Goal: Answer question/provide support

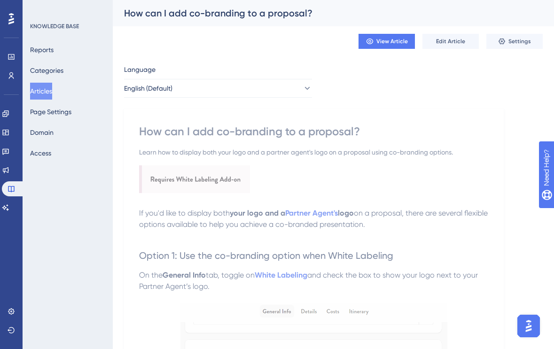
click at [50, 88] on button "Articles" at bounding box center [41, 91] width 22 height 17
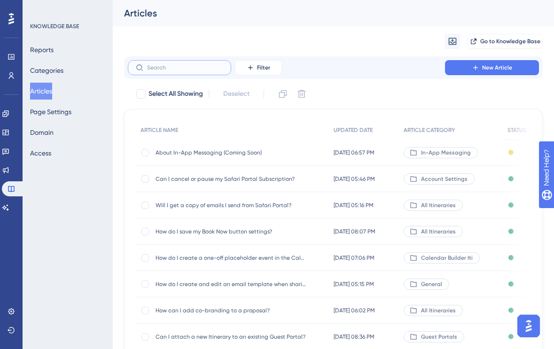
click at [167, 67] on input "text" at bounding box center [185, 67] width 76 height 7
type input "i"
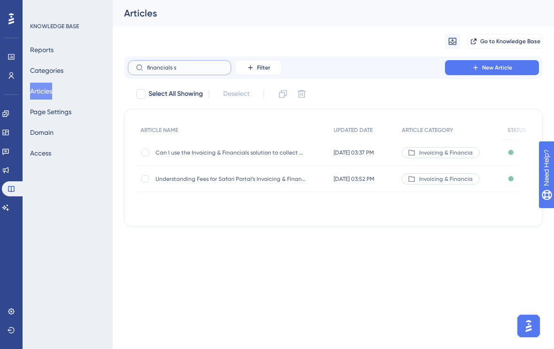
type input "financials st"
checkbox input "true"
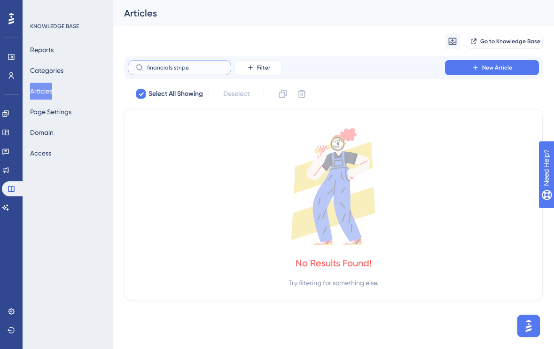
type input "s"
checkbox input "false"
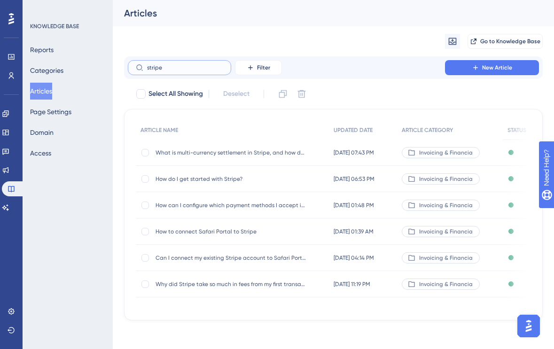
type input "stripe"
click at [191, 177] on span "How do I get started with Stripe?" at bounding box center [231, 179] width 150 height 8
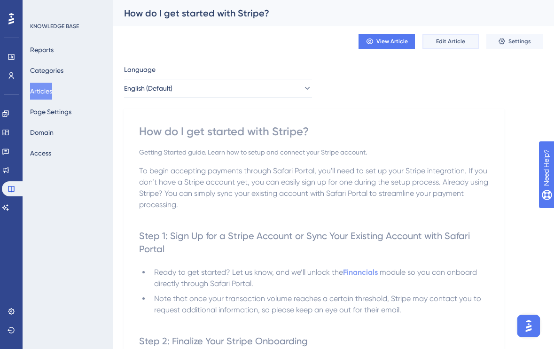
click at [453, 45] on button "Edit Article" at bounding box center [451, 41] width 56 height 15
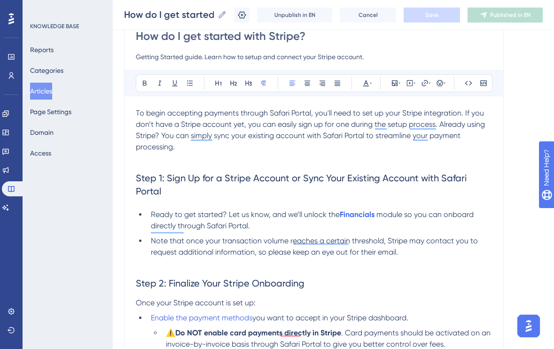
scroll to position [94, 0]
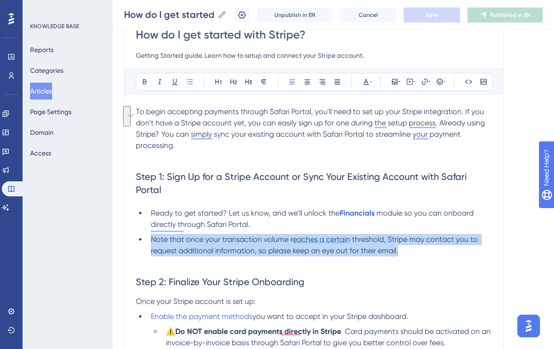
drag, startPoint x: 408, startPoint y: 240, endPoint x: 144, endPoint y: 229, distance: 263.9
click at [144, 229] on ul "Ready to get started? Let us know, and we’ll unlock the Financials module so yo…" at bounding box center [314, 232] width 356 height 49
copy span "Note that once your transaction volume reaches a certain threshold, Stripe may …"
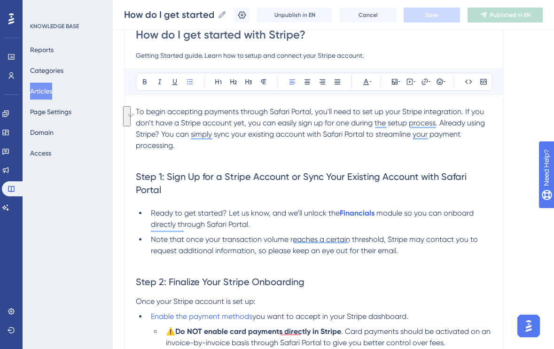
click at [271, 212] on li "Ready to get started? Let us know, and we’ll unlock the Financials module so yo…" at bounding box center [319, 219] width 345 height 23
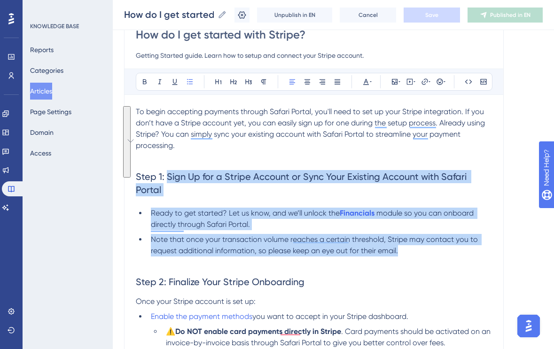
drag, startPoint x: 410, startPoint y: 238, endPoint x: 167, endPoint y: 177, distance: 250.2
click at [211, 184] on h2 "Step 1: Sign Up for a Stripe Account or Sync Your Existing Account with Safari …" at bounding box center [314, 183] width 356 height 41
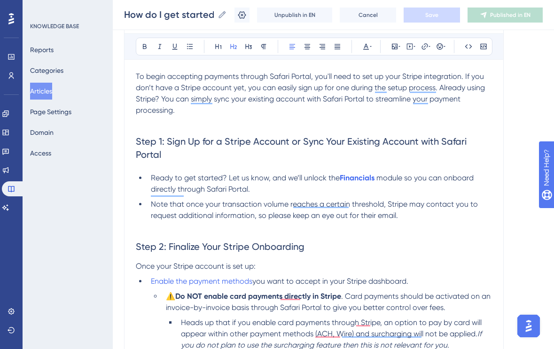
scroll to position [132, 0]
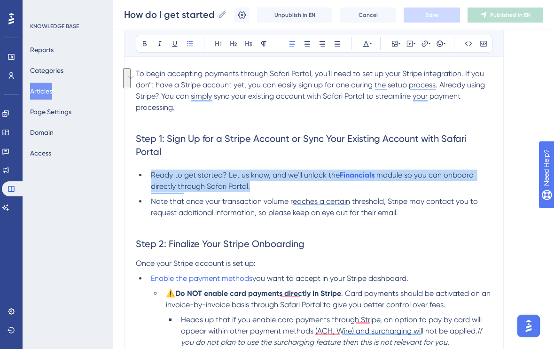
drag, startPoint x: 151, startPoint y: 161, endPoint x: 261, endPoint y: 171, distance: 110.4
click at [261, 171] on li "Ready to get started? Let us know, and we’ll unlock the Financials module so yo…" at bounding box center [319, 181] width 345 height 23
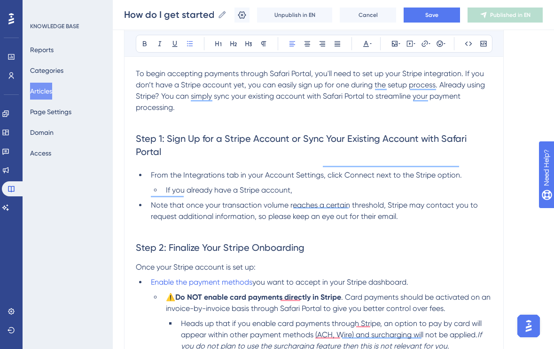
click at [152, 171] on span "From the Integrations tab in your Account Settings, click Connect next to the S…" at bounding box center [306, 175] width 311 height 9
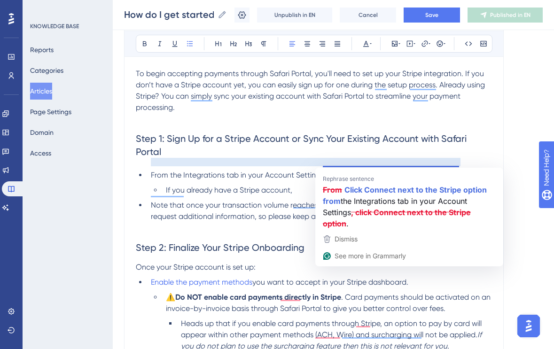
click at [469, 170] on li "From the Integrations tab in your Account Settings, click Connect next to the S…" at bounding box center [319, 175] width 345 height 11
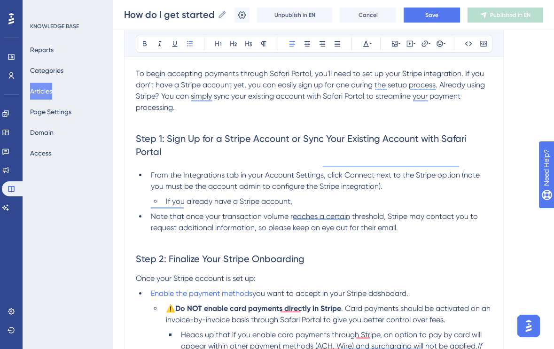
click at [335, 196] on li "If you already have a Stripe account," at bounding box center [327, 201] width 330 height 11
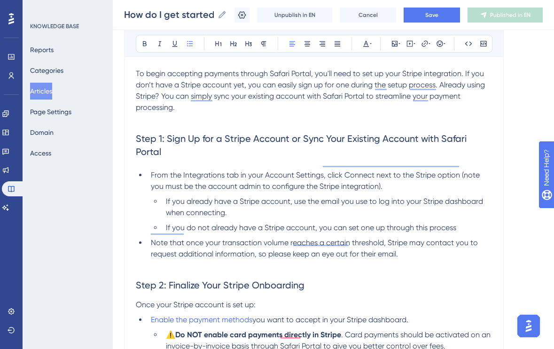
click at [442, 223] on span "If you do not already have a Stripe account, you can set one up through this pr…" at bounding box center [311, 227] width 290 height 9
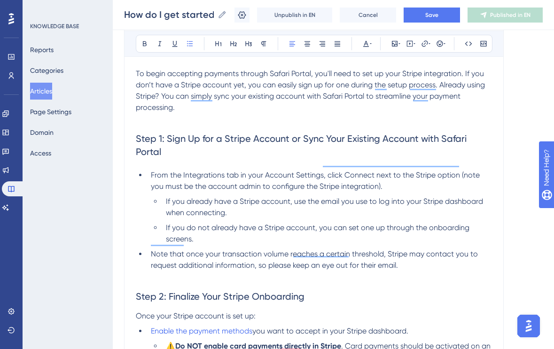
click at [149, 249] on li "Note that once your transaction volume reaches a certain threshold, Stripe may …" at bounding box center [319, 260] width 345 height 23
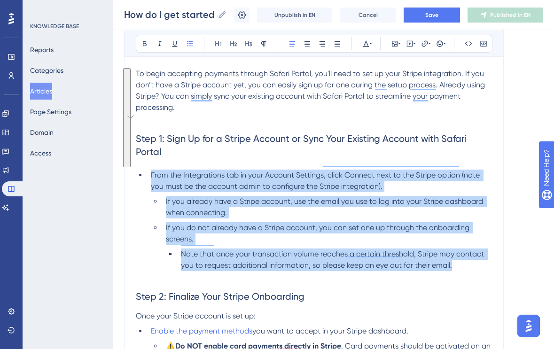
drag, startPoint x: 457, startPoint y: 255, endPoint x: 147, endPoint y: 159, distance: 324.3
click at [147, 170] on ul "From the Integrations tab in your Account Settings, click Connect next to the S…" at bounding box center [314, 221] width 356 height 102
copy ul "From the Integrations tab in your Account Settings, click Connect next to the S…"
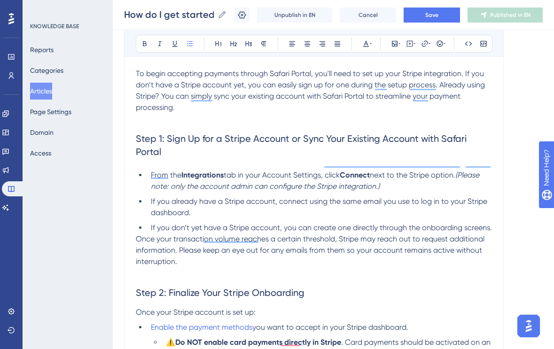
click at [150, 196] on li "If you already have a Stripe account, connect using the same email you use to l…" at bounding box center [319, 207] width 345 height 23
click at [149, 222] on li "If you don’t yet have a Stripe account, you can create one directly through the…" at bounding box center [319, 227] width 345 height 11
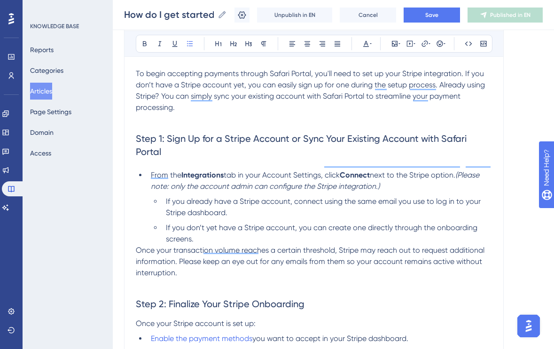
click at [136, 246] on span "Once your transaction volume reaches a certain threshold, Stripe may reach out …" at bounding box center [311, 261] width 351 height 31
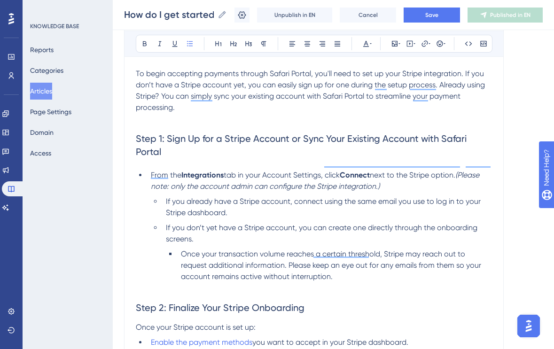
click at [285, 228] on li "If you don’t yet have a Stripe account, you can create one directly through the…" at bounding box center [327, 233] width 330 height 23
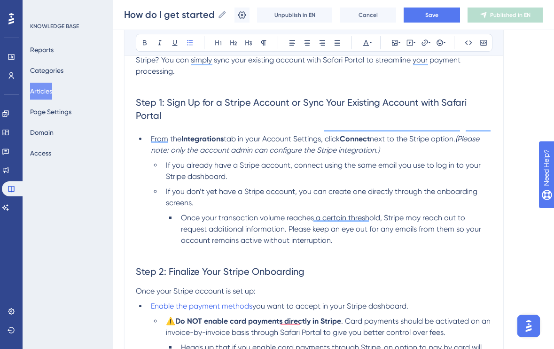
scroll to position [172, 0]
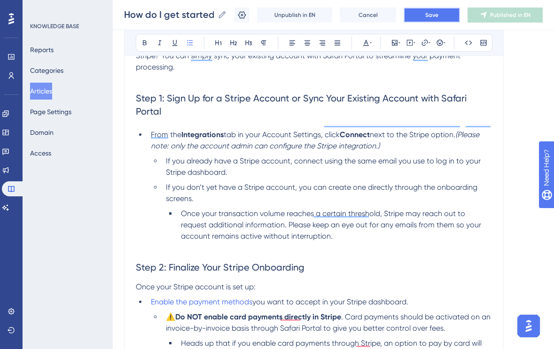
click at [424, 21] on button "Save" at bounding box center [432, 15] width 56 height 15
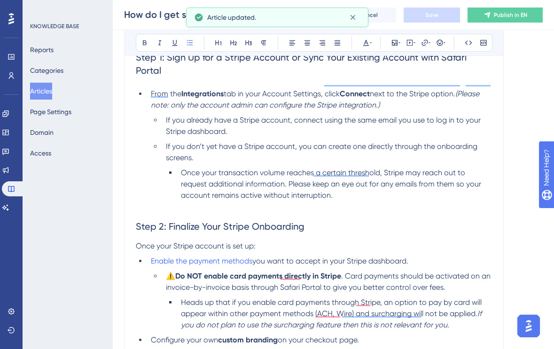
scroll to position [222, 0]
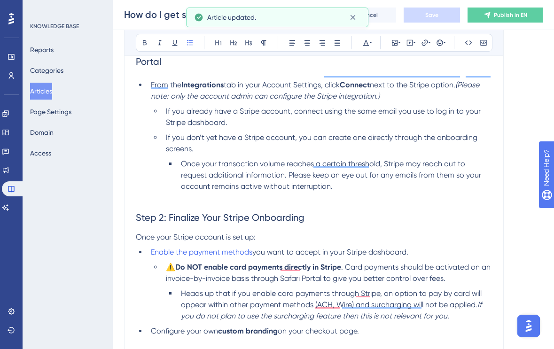
click at [233, 233] on span "Once your Stripe account is set up:" at bounding box center [196, 237] width 120 height 9
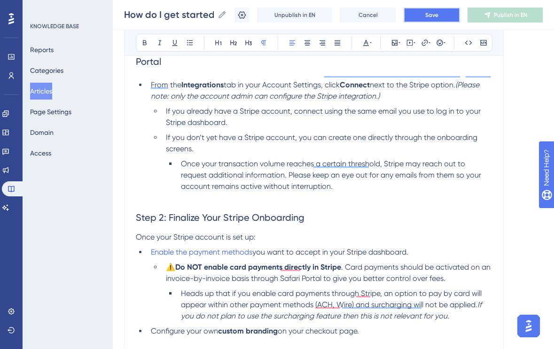
click at [446, 19] on button "Save" at bounding box center [432, 15] width 56 height 15
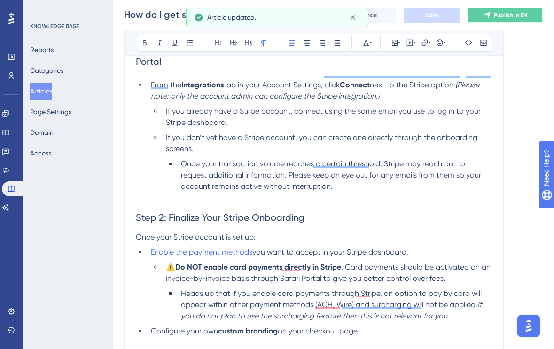
click at [501, 18] on span "Publish in EN" at bounding box center [510, 15] width 33 height 8
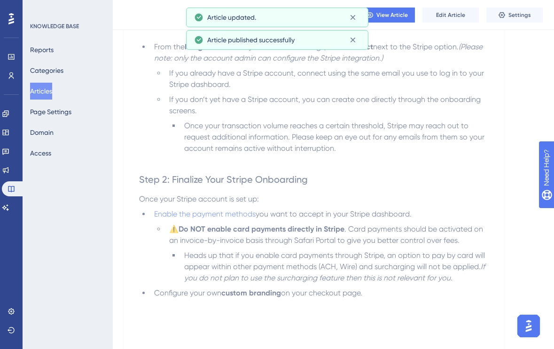
scroll to position [0, 0]
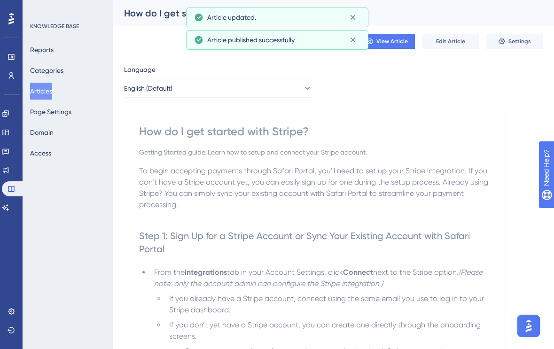
click at [48, 92] on button "Articles" at bounding box center [41, 91] width 22 height 17
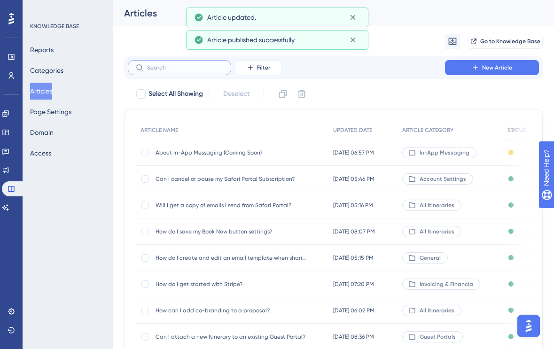
click at [180, 69] on input "text" at bounding box center [185, 67] width 76 height 7
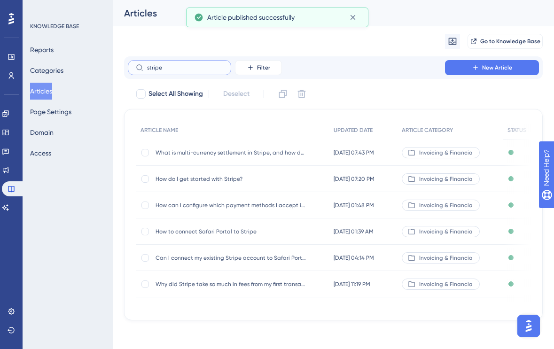
type input "stripe"
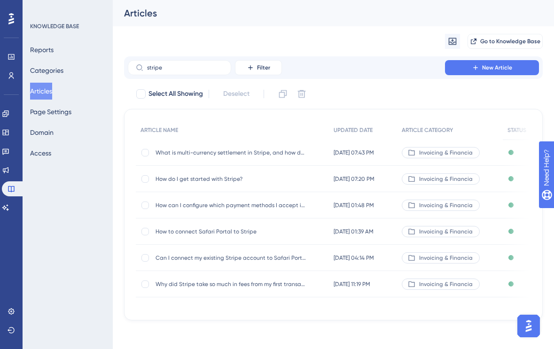
click at [203, 231] on span "How to connect Safari Portal to Stripe" at bounding box center [231, 232] width 150 height 8
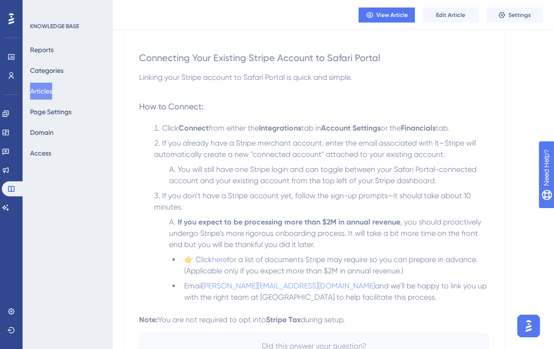
scroll to position [109, 0]
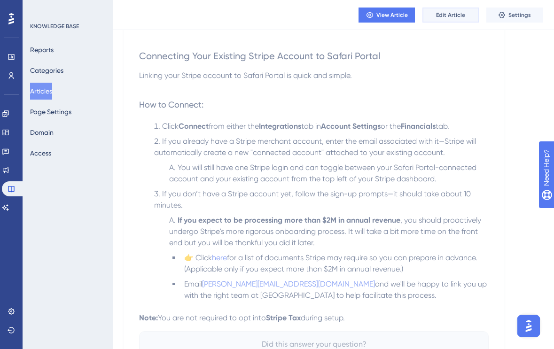
click at [462, 11] on span "Edit Article" at bounding box center [450, 15] width 29 height 8
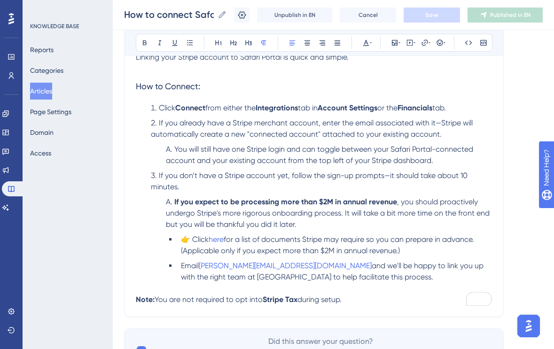
scroll to position [201, 0]
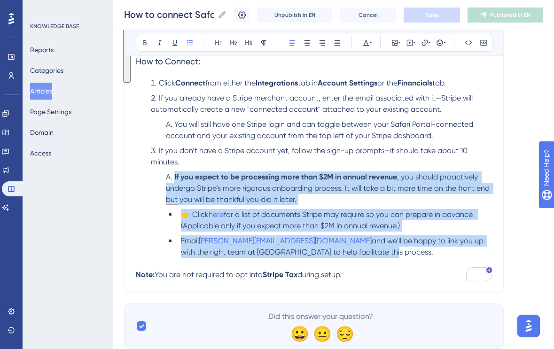
drag, startPoint x: 319, startPoint y: 254, endPoint x: 181, endPoint y: 170, distance: 161.4
click at [181, 170] on ol "Click Connect from either the Integrations tab in Account Settings or the Finan…" at bounding box center [314, 174] width 356 height 192
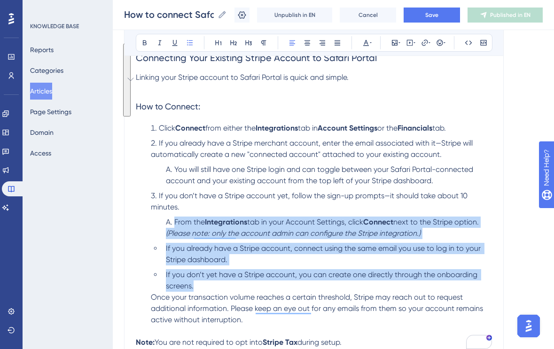
drag, startPoint x: 198, startPoint y: 286, endPoint x: 175, endPoint y: 220, distance: 70.6
click at [175, 220] on li "From the Integrations tab in your Account Settings, click Connect next to the S…" at bounding box center [319, 277] width 345 height 120
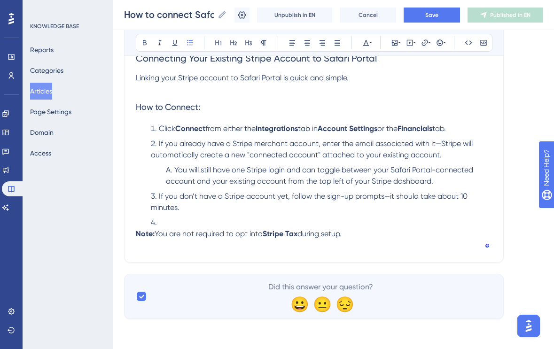
scroll to position [156, 0]
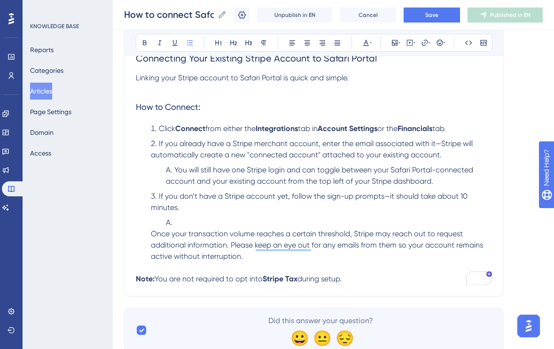
click at [162, 224] on li "To enrich screen reader interactions, please activate Accessibility in Grammarl…" at bounding box center [327, 222] width 330 height 11
click at [151, 231] on span "Once your transaction volume reaches a certain threshold, Stripe may reach out …" at bounding box center [318, 244] width 334 height 31
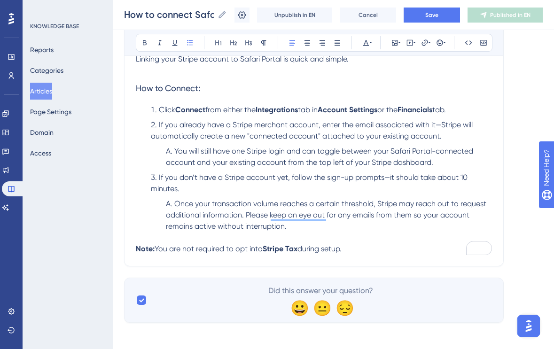
scroll to position [151, 0]
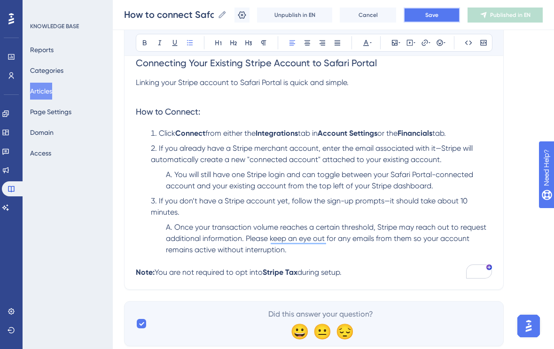
click at [431, 15] on span "Save" at bounding box center [431, 15] width 13 height 8
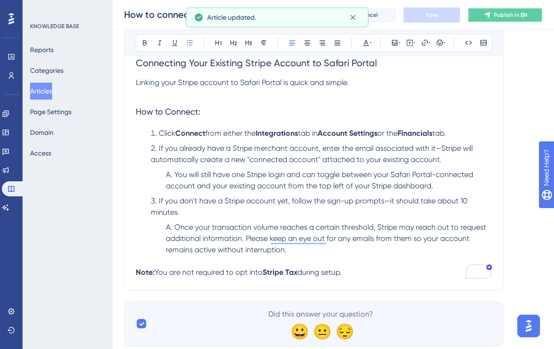
click at [504, 14] on span "Publish in EN" at bounding box center [510, 15] width 33 height 8
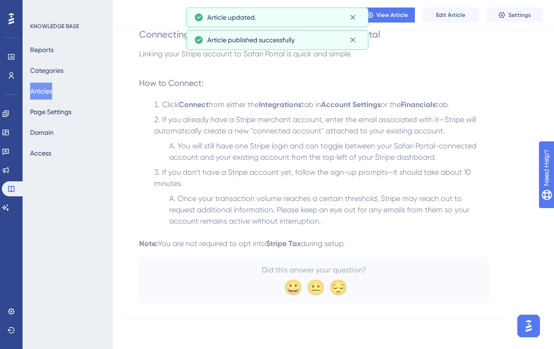
scroll to position [107, 0]
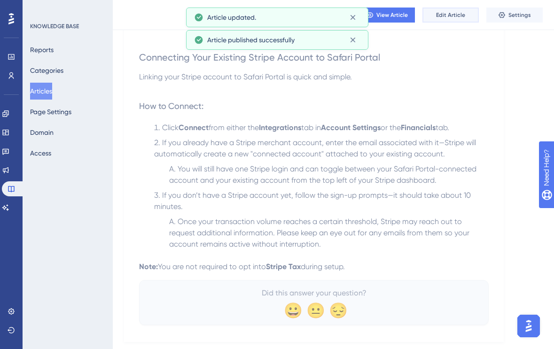
click at [449, 18] on span "Edit Article" at bounding box center [450, 15] width 29 height 8
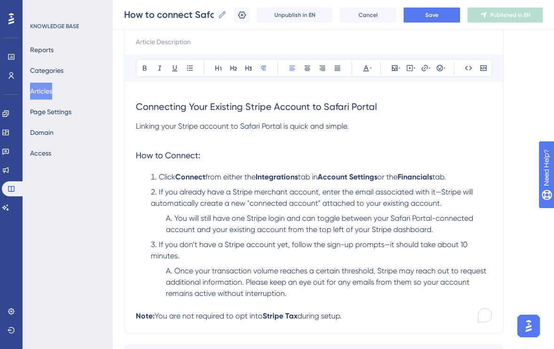
click at [177, 270] on span "Once your transaction volume reaches a certain threshold, Stripe may reach out …" at bounding box center [327, 282] width 322 height 31
drag, startPoint x: 177, startPoint y: 270, endPoint x: 208, endPoint y: 270, distance: 31.0
click at [208, 270] on span "Heads up! Once your transaction volume reaches a certain threshold, Stripe may …" at bounding box center [327, 282] width 322 height 31
click at [211, 268] on span "Heads up! Once your transaction volume reaches a certain threshold, Stripe may …" at bounding box center [327, 282] width 322 height 31
drag, startPoint x: 211, startPoint y: 273, endPoint x: 175, endPoint y: 272, distance: 35.8
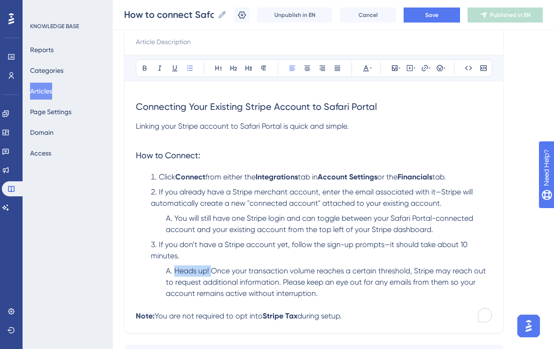
click at [175, 272] on span "Heads up! Once your transaction volume reaches a certain threshold, Stripe may …" at bounding box center [327, 282] width 322 height 31
click at [431, 21] on button "Save" at bounding box center [432, 15] width 56 height 15
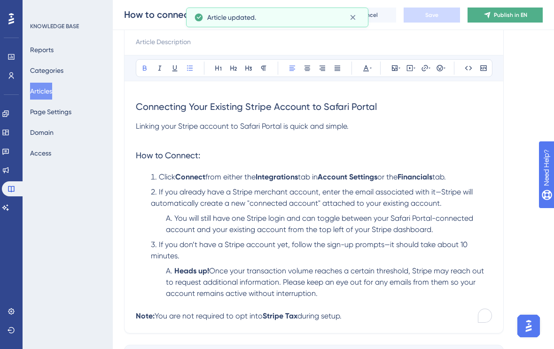
click at [492, 16] on button "Publish in EN" at bounding box center [505, 15] width 75 height 15
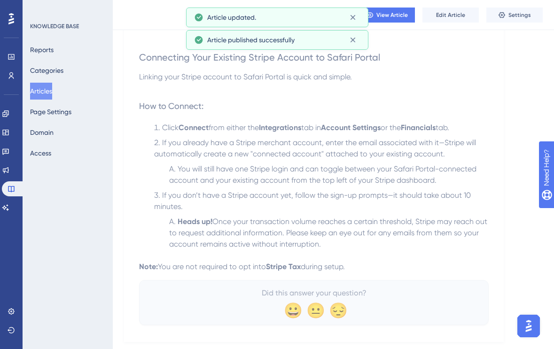
scroll to position [0, 0]
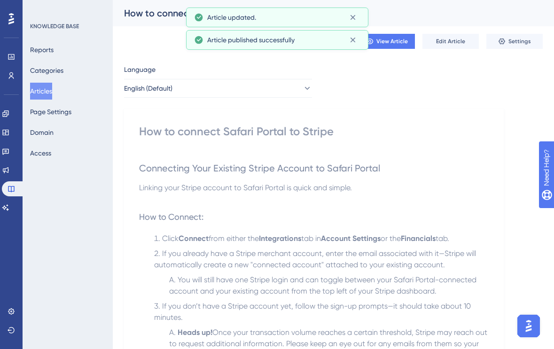
click at [52, 90] on button "Articles" at bounding box center [41, 91] width 22 height 17
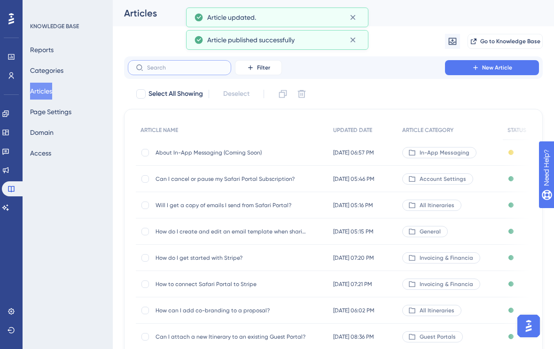
click at [156, 69] on input "text" at bounding box center [185, 67] width 76 height 7
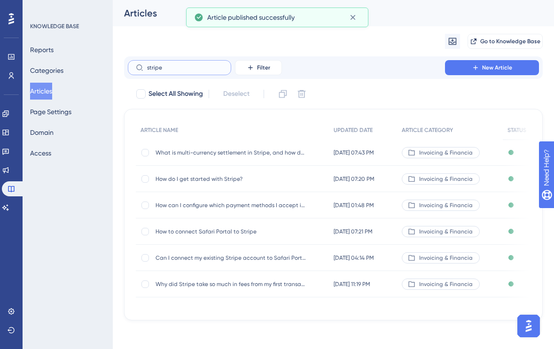
type input "stripe"
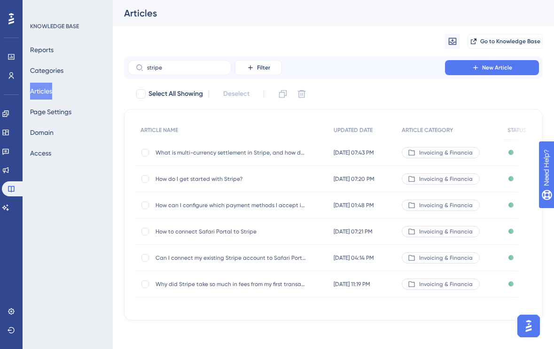
click at [211, 232] on span "How to connect Safari Portal to Stripe" at bounding box center [231, 232] width 150 height 8
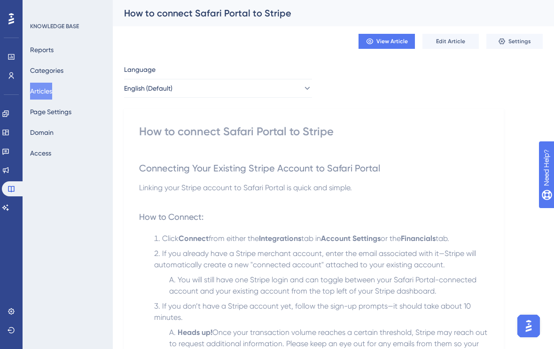
click at [40, 96] on button "Articles" at bounding box center [41, 91] width 22 height 17
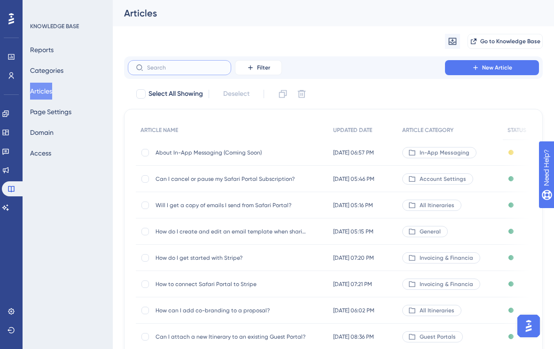
click at [198, 68] on input "text" at bounding box center [185, 67] width 76 height 7
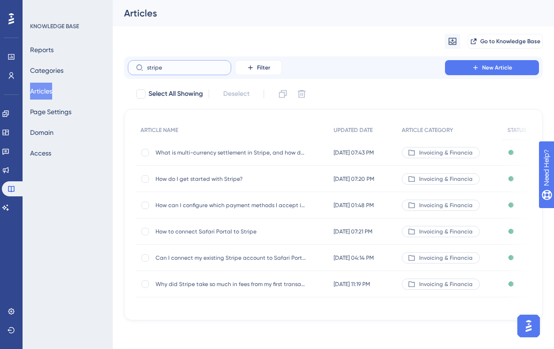
type input "stripe"
click at [211, 260] on span "Can I connect my existing Stripe account to Safari Portal?" at bounding box center [231, 258] width 150 height 8
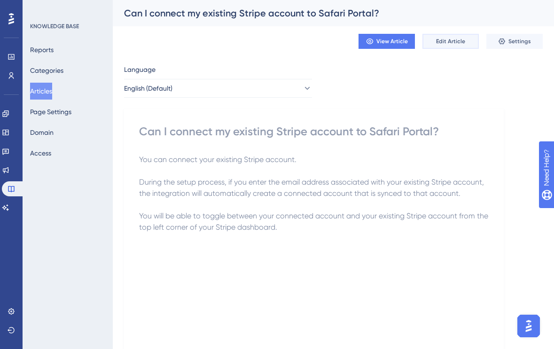
click at [453, 44] on span "Edit Article" at bounding box center [450, 42] width 29 height 8
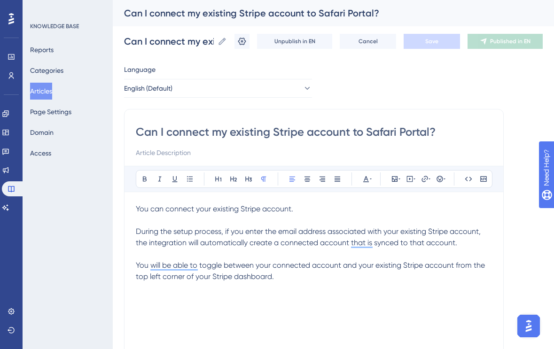
click at [322, 207] on p "You can connect your existing Stripe account." at bounding box center [314, 209] width 356 height 11
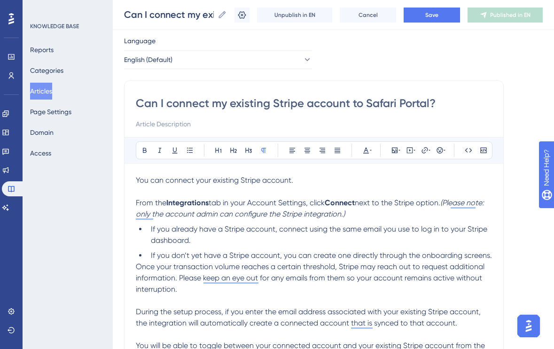
scroll to position [27, 0]
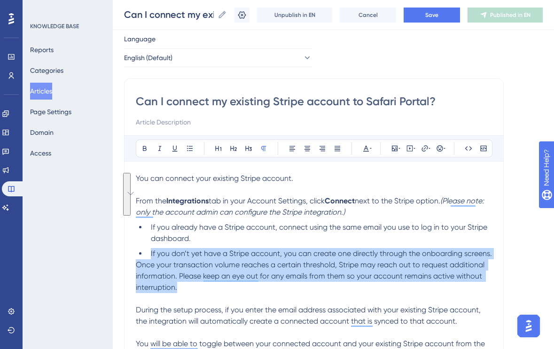
drag, startPoint x: 184, startPoint y: 291, endPoint x: 123, endPoint y: 252, distance: 71.8
click at [123, 252] on div "Performance Users Engagement Widgets Feedback Product Updates Knowledge Base AI…" at bounding box center [333, 218] width 441 height 490
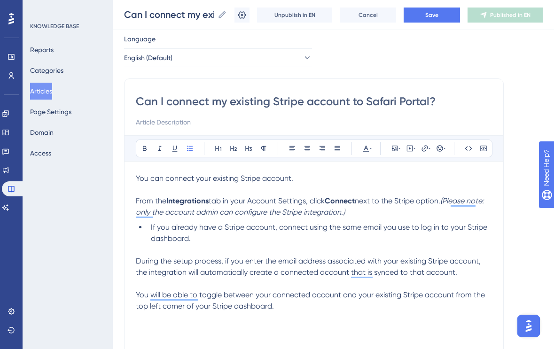
click at [151, 228] on span "If you already have a Stripe account, connect using the same email you use to l…" at bounding box center [320, 233] width 338 height 20
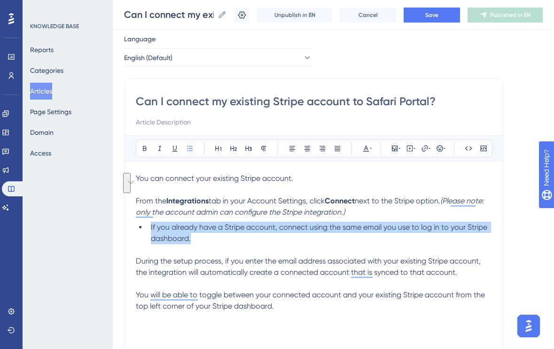
drag, startPoint x: 220, startPoint y: 240, endPoint x: 133, endPoint y: 226, distance: 88.2
click at [133, 225] on div "Performance Users Engagement Widgets Feedback Product Updates Knowledge Base AI…" at bounding box center [277, 225] width 554 height 505
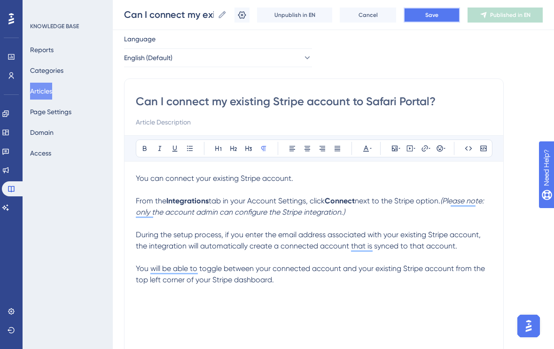
click at [425, 18] on button "Save" at bounding box center [432, 15] width 56 height 15
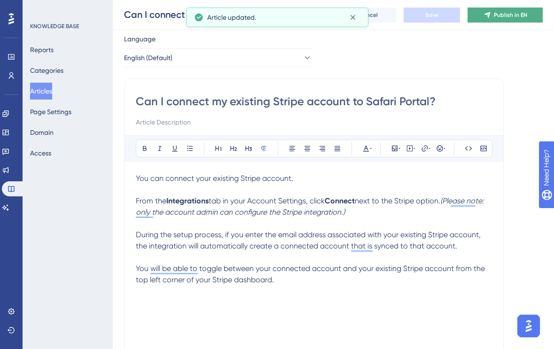
click at [504, 11] on span "Publish in EN" at bounding box center [510, 15] width 33 height 8
